Goal: Information Seeking & Learning: Learn about a topic

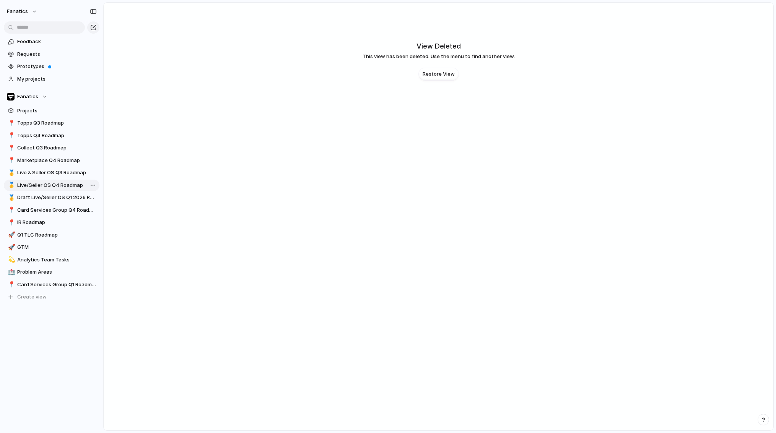
click at [62, 188] on span "Live/Seller OS Q4 Roadmap" at bounding box center [57, 186] width 80 height 8
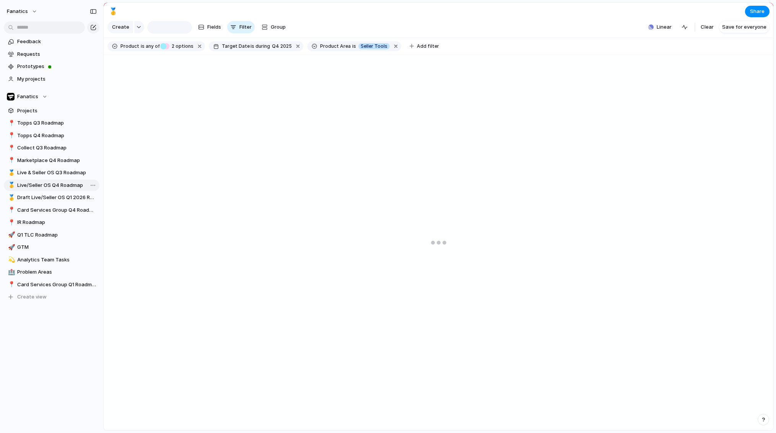
type input "**********"
